Goal: Task Accomplishment & Management: Manage account settings

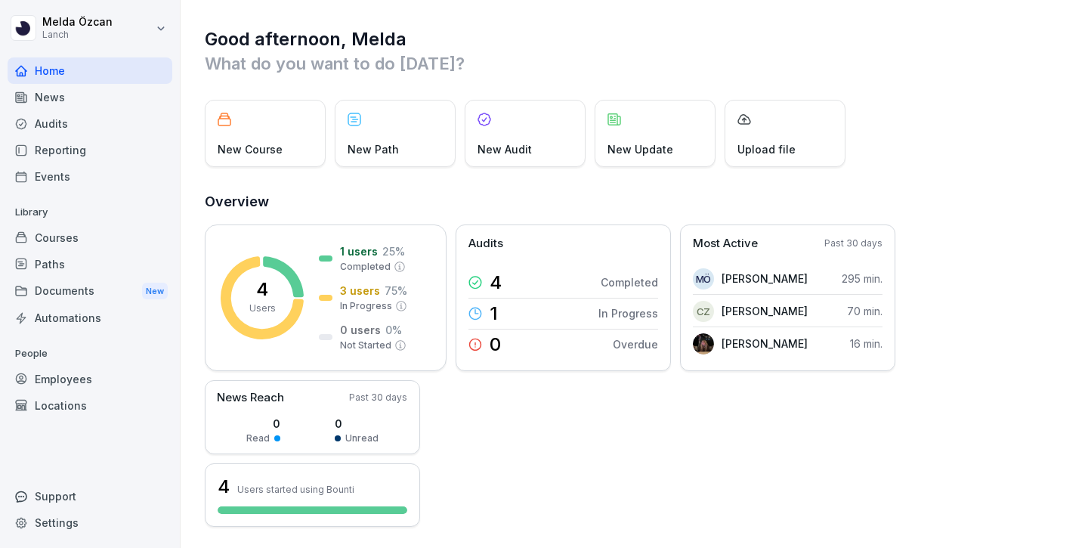
click at [106, 271] on div "Paths" at bounding box center [90, 264] width 165 height 26
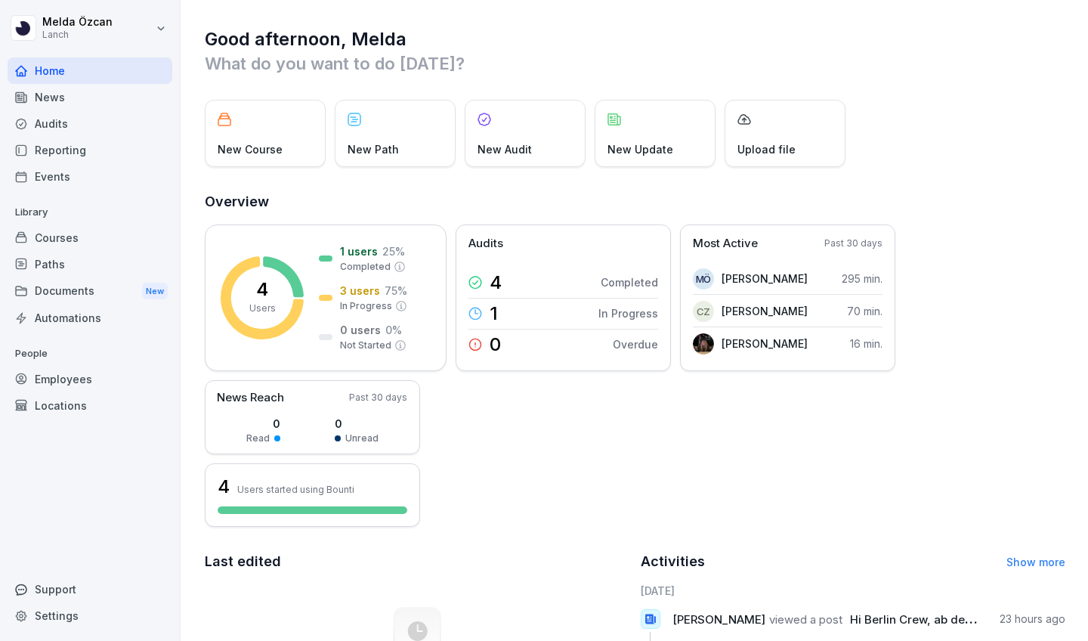
click at [156, 29] on html "[PERSON_NAME] Lanch Home News Audits Reporting Events Library Courses Paths Doc…" at bounding box center [544, 320] width 1088 height 641
click at [137, 59] on div "Settings" at bounding box center [97, 68] width 150 height 28
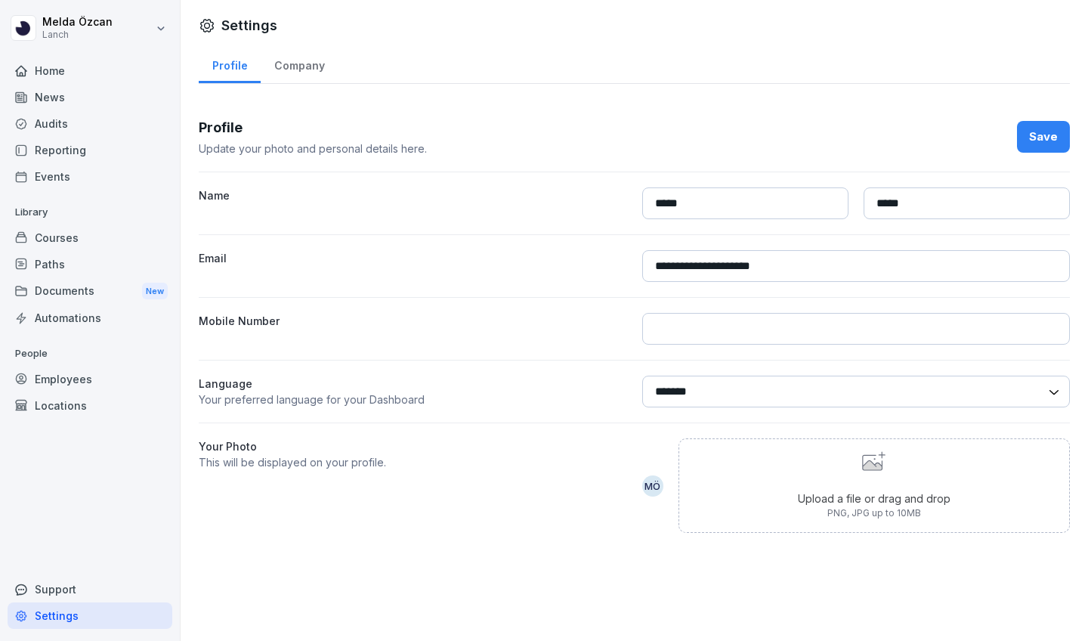
type input "*****"
click at [610, 132] on div "Save" at bounding box center [1043, 136] width 29 height 17
click at [55, 102] on div "News" at bounding box center [90, 97] width 165 height 26
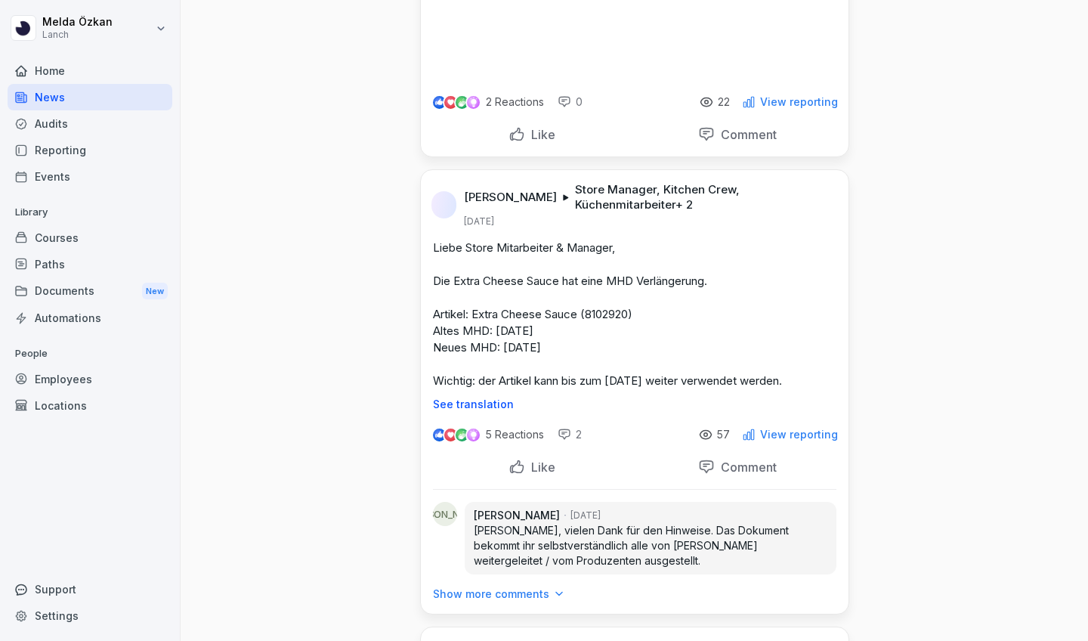
scroll to position [491, 0]
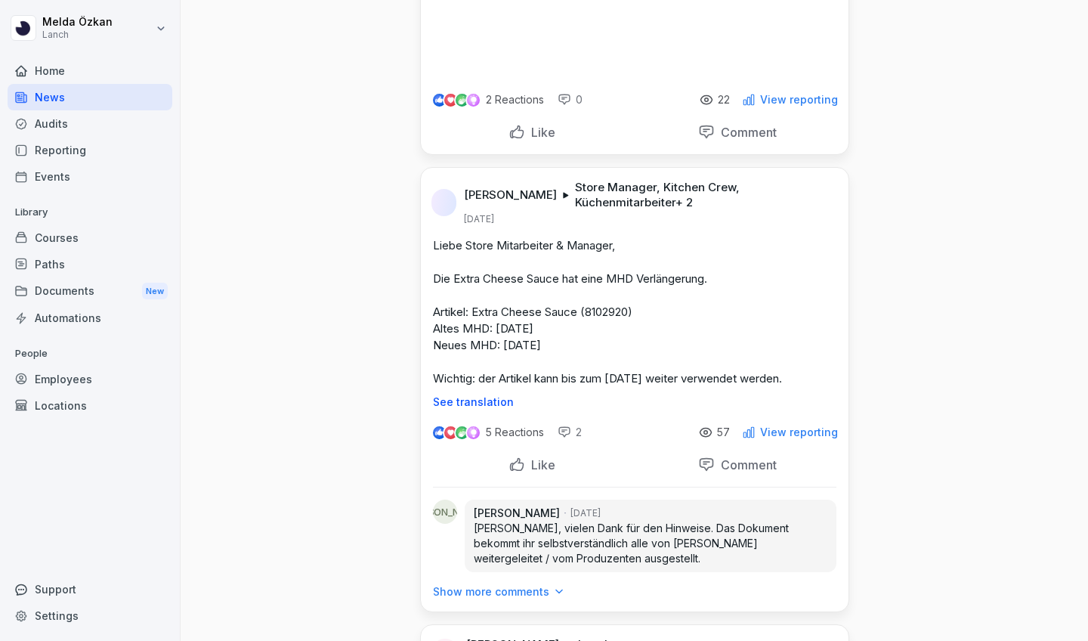
click at [70, 71] on div "Home" at bounding box center [90, 70] width 165 height 26
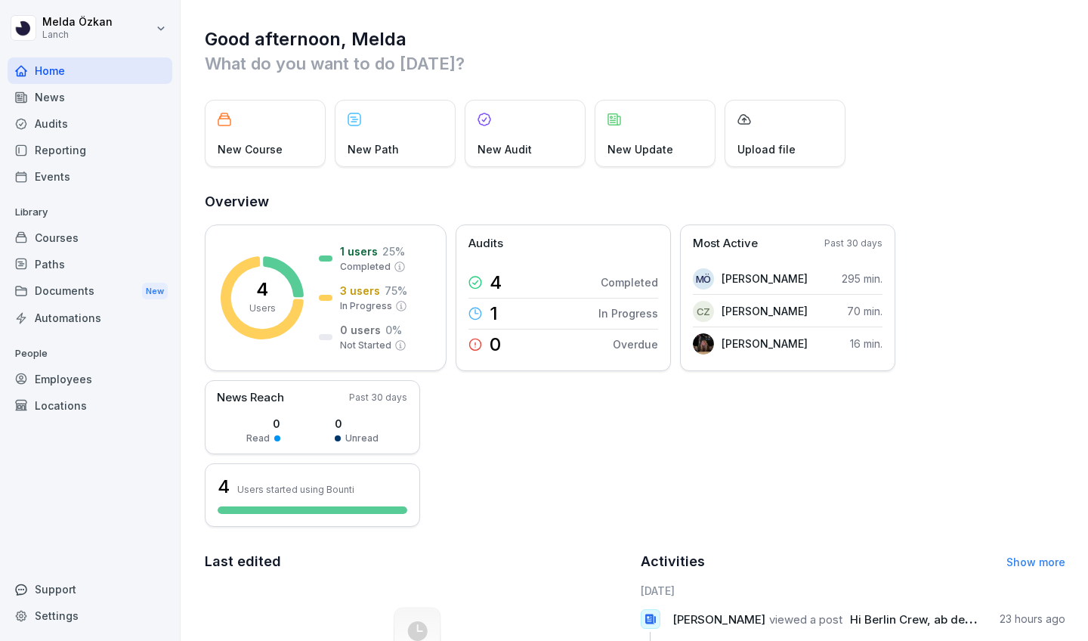
click at [73, 375] on div "Employees" at bounding box center [90, 379] width 165 height 26
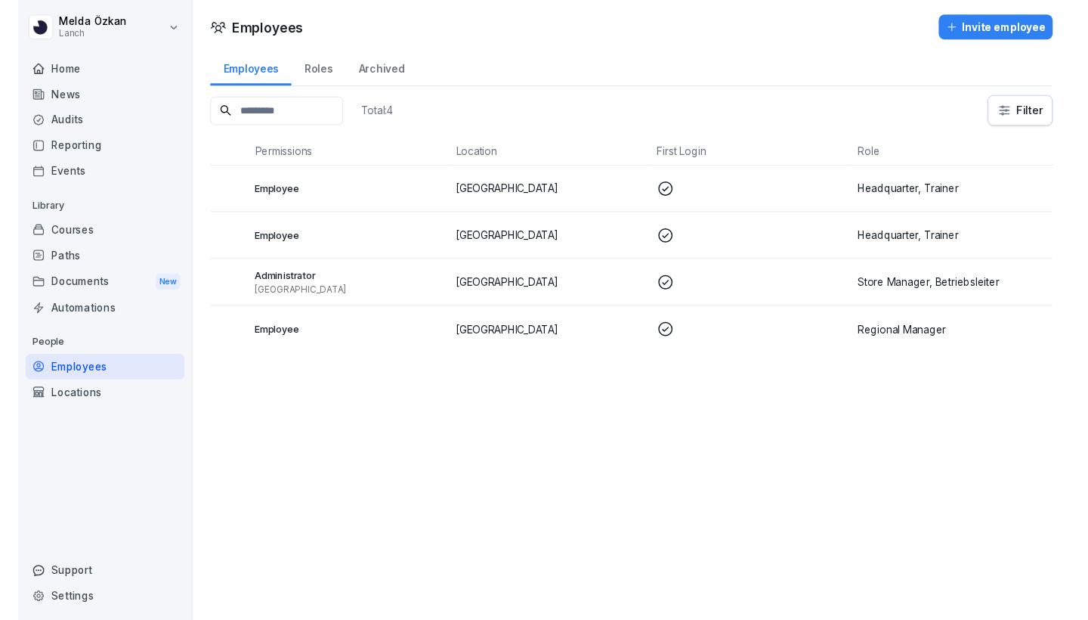
scroll to position [0, 168]
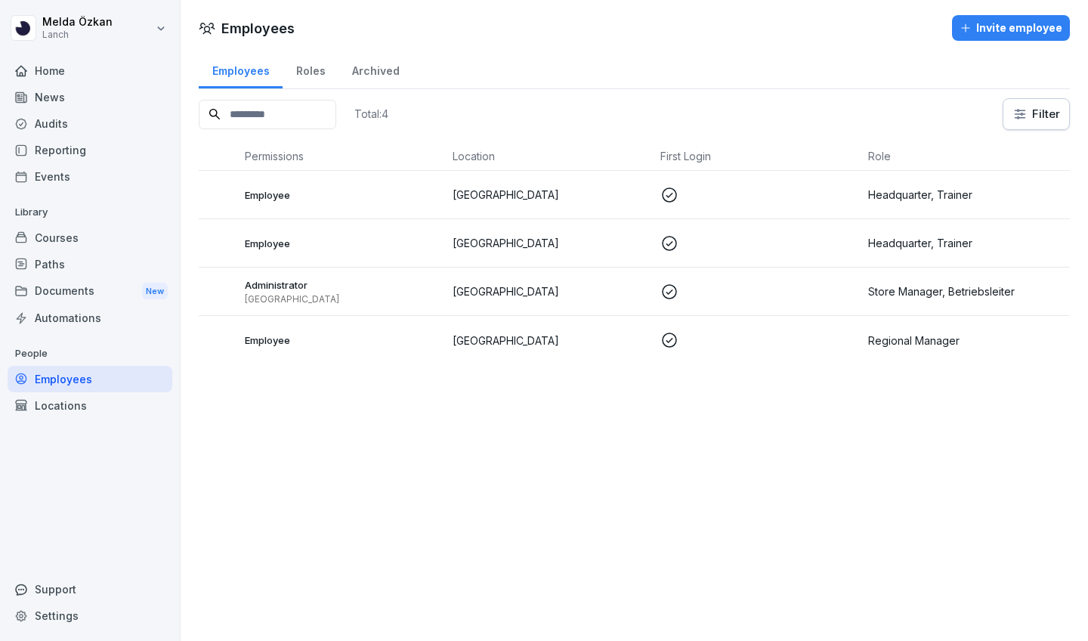
click at [468, 339] on p "Wiesbaden" at bounding box center [551, 340] width 196 height 16
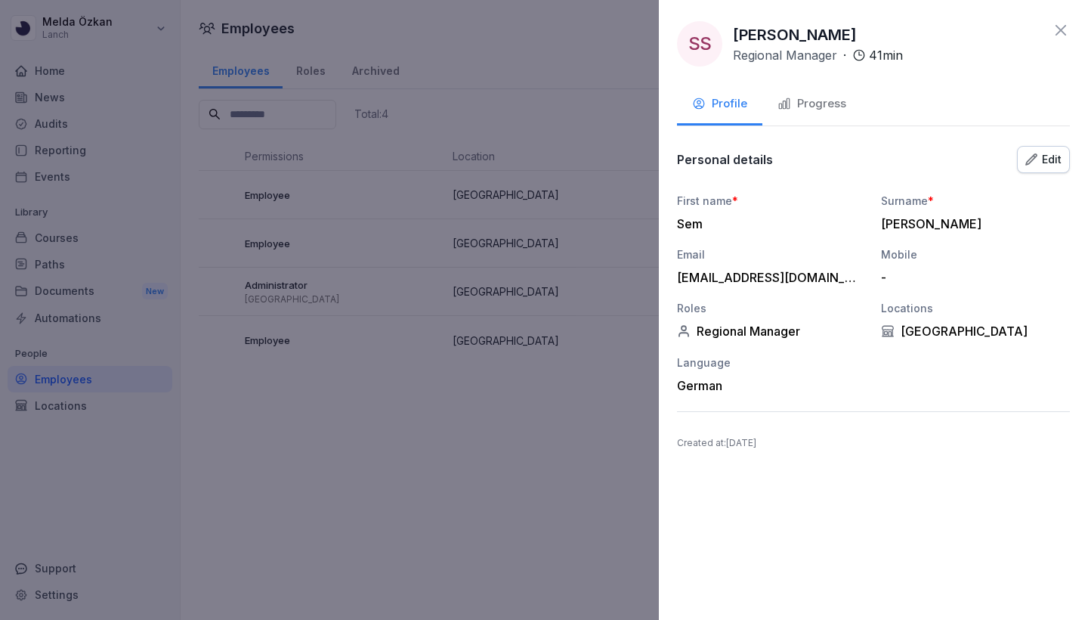
click at [530, 39] on div at bounding box center [544, 310] width 1088 height 620
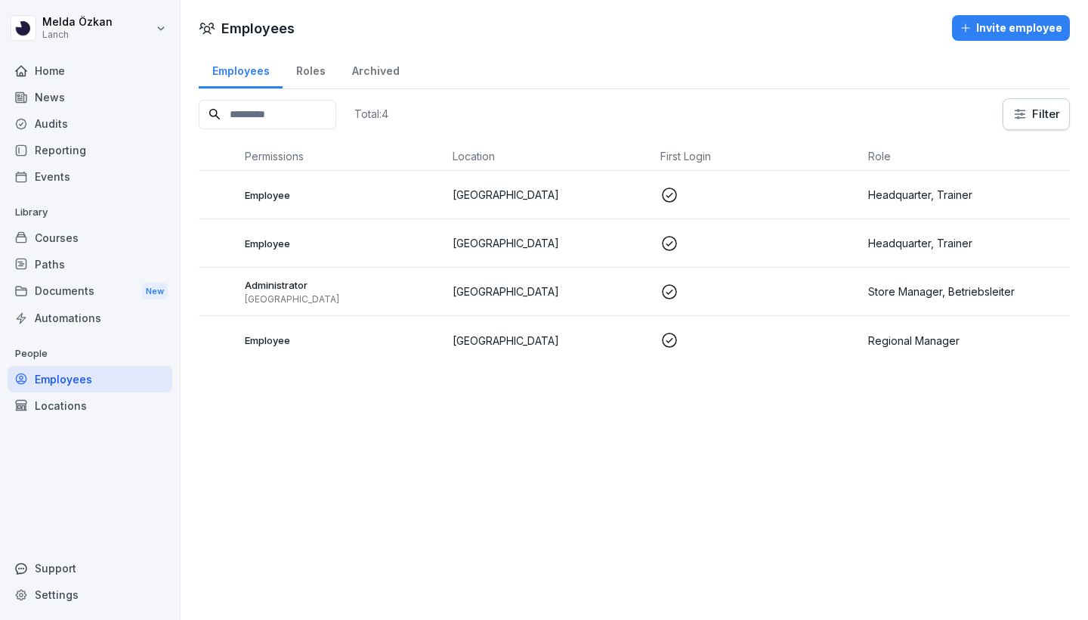
click at [610, 328] on td "Regional Manager" at bounding box center [966, 340] width 208 height 48
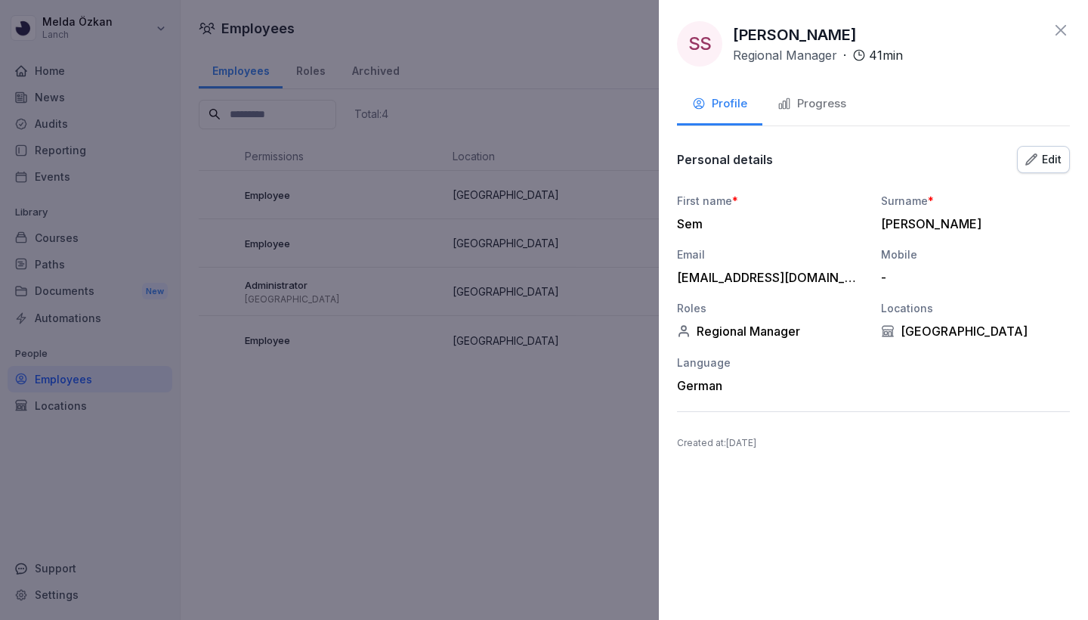
click at [610, 110] on div "Progress" at bounding box center [812, 103] width 69 height 17
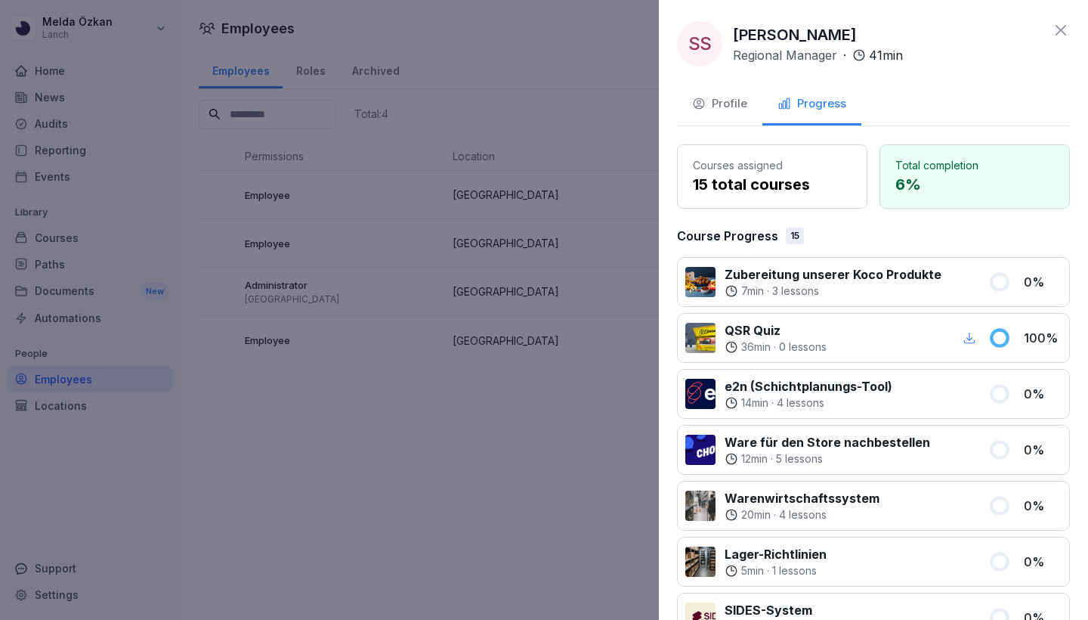
click at [78, 64] on div at bounding box center [544, 310] width 1088 height 620
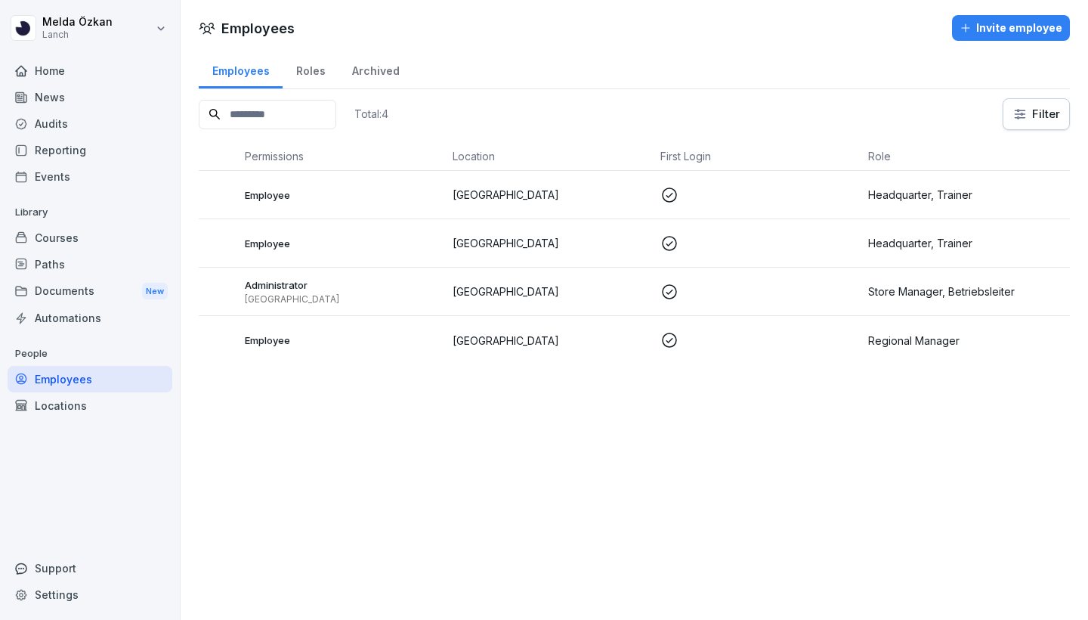
click at [65, 73] on div "Home" at bounding box center [90, 70] width 165 height 26
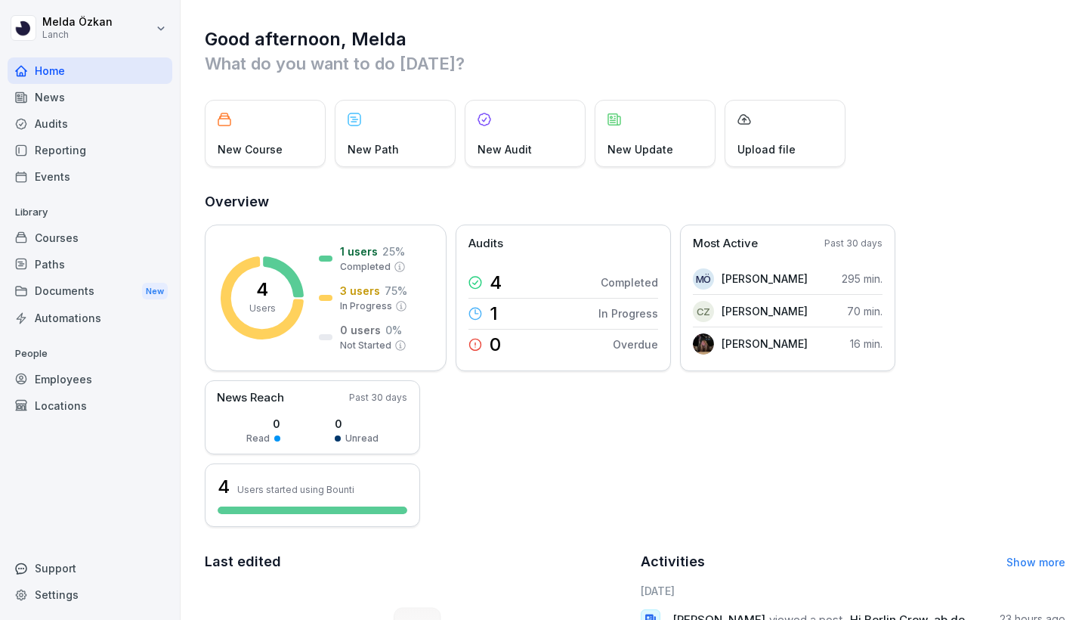
click at [560, 394] on div "4 Users 1 users 25 % Completed 3 users 75 % In Progress 0 users 0 % Not Started…" at bounding box center [635, 375] width 861 height 302
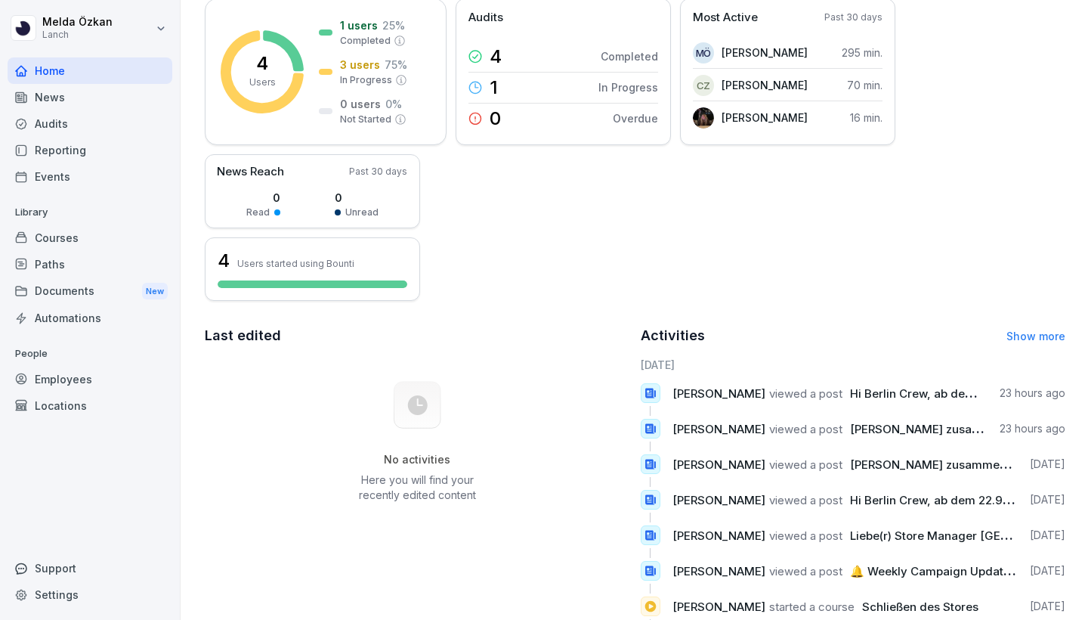
scroll to position [242, 0]
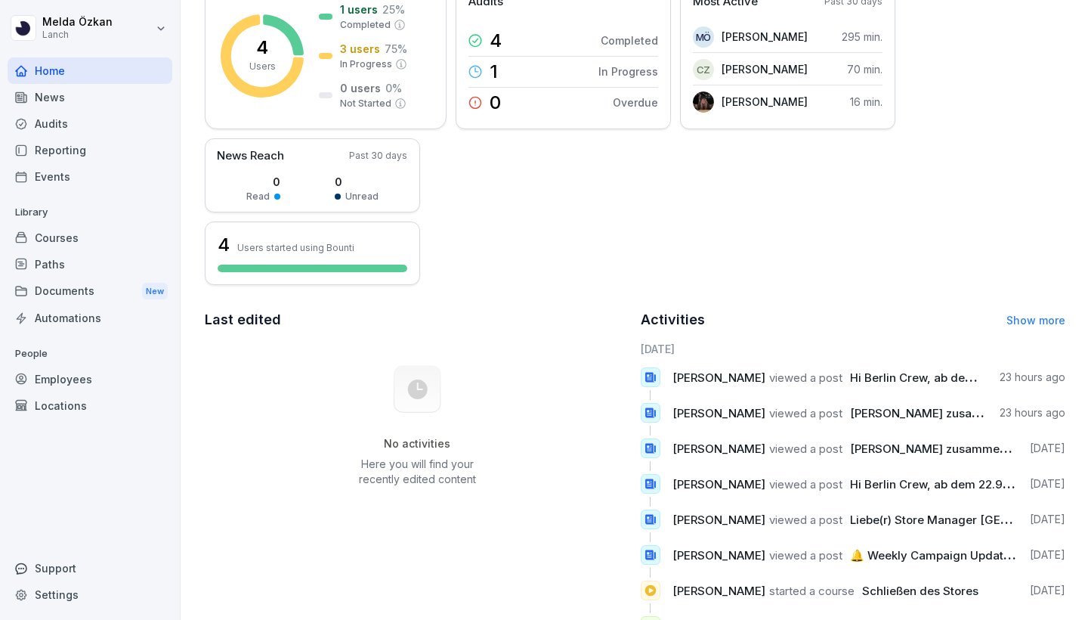
click at [610, 381] on span "[PERSON_NAME]" at bounding box center [719, 377] width 93 height 14
click at [58, 564] on div "Support" at bounding box center [90, 568] width 165 height 26
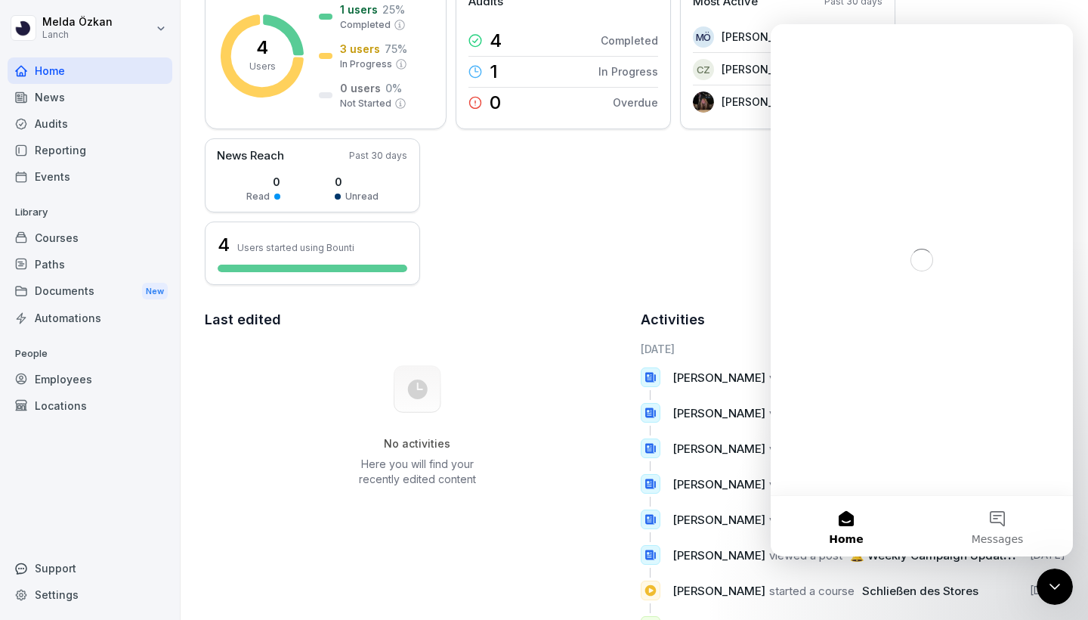
scroll to position [0, 0]
